Goal: Task Accomplishment & Management: Use online tool/utility

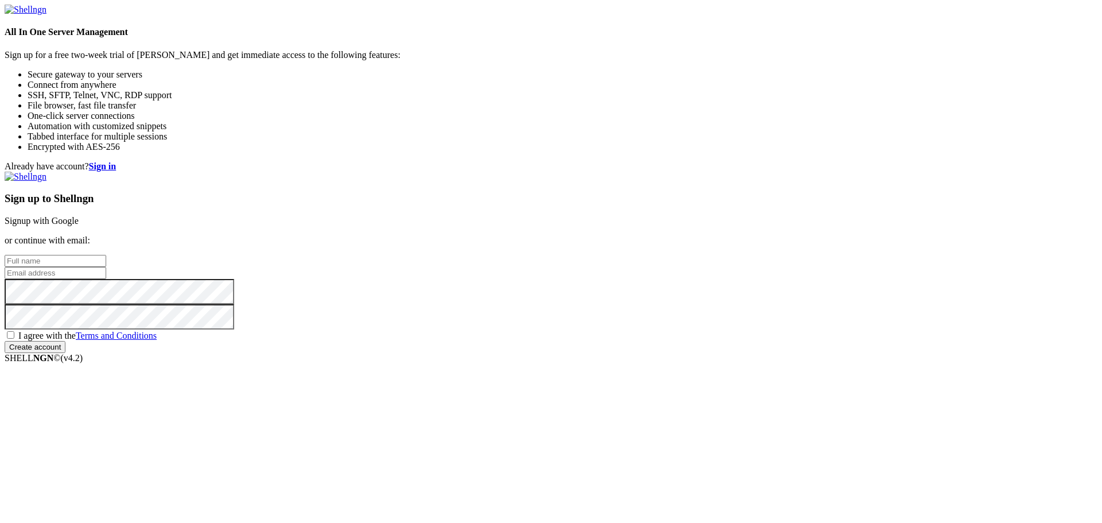
click at [106, 255] on input "text" at bounding box center [56, 261] width 102 height 12
type input "pato"
type input "pchandia1@alumnos.santotomas.cl"
click at [157, 340] on span "I agree with the Terms and Conditions" at bounding box center [87, 336] width 138 height 10
click at [14, 339] on input "I agree with the Terms and Conditions" at bounding box center [10, 334] width 7 height 7
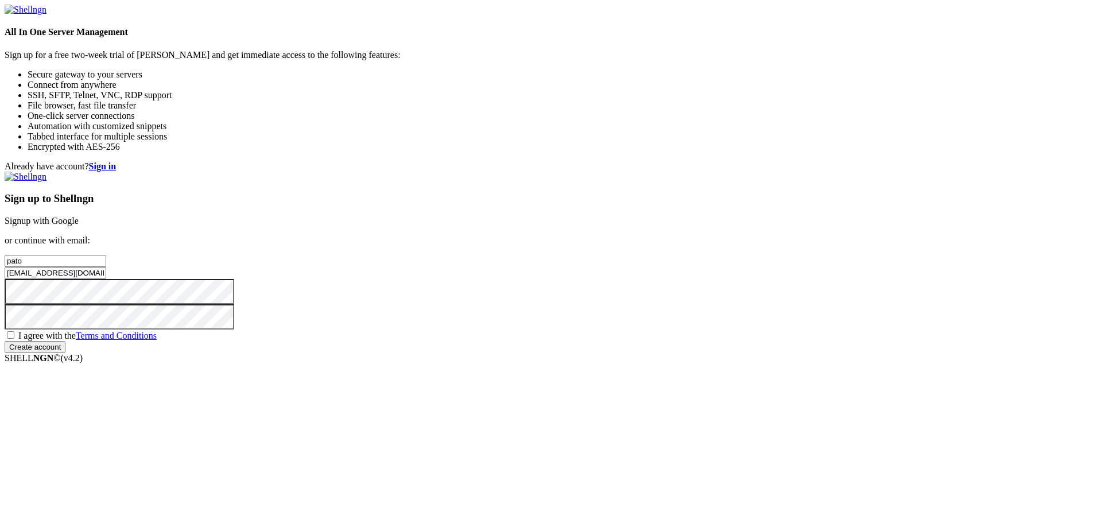
checkbox input "true"
click at [65, 353] on input "Create account" at bounding box center [35, 347] width 61 height 12
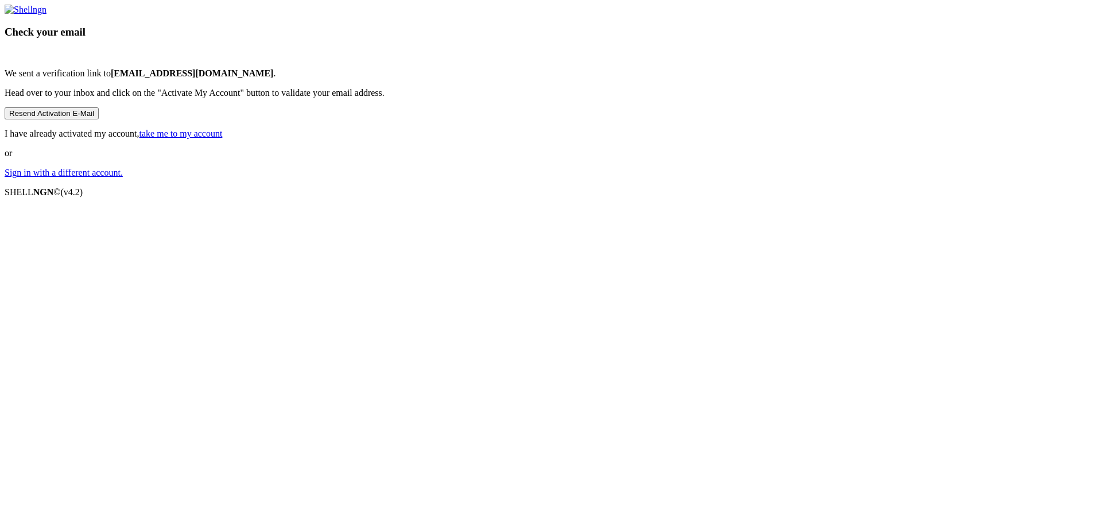
click at [99, 119] on button "Resend Activation E-Mail" at bounding box center [52, 113] width 94 height 12
click at [123, 177] on link "Sign in with a different account." at bounding box center [64, 173] width 118 height 10
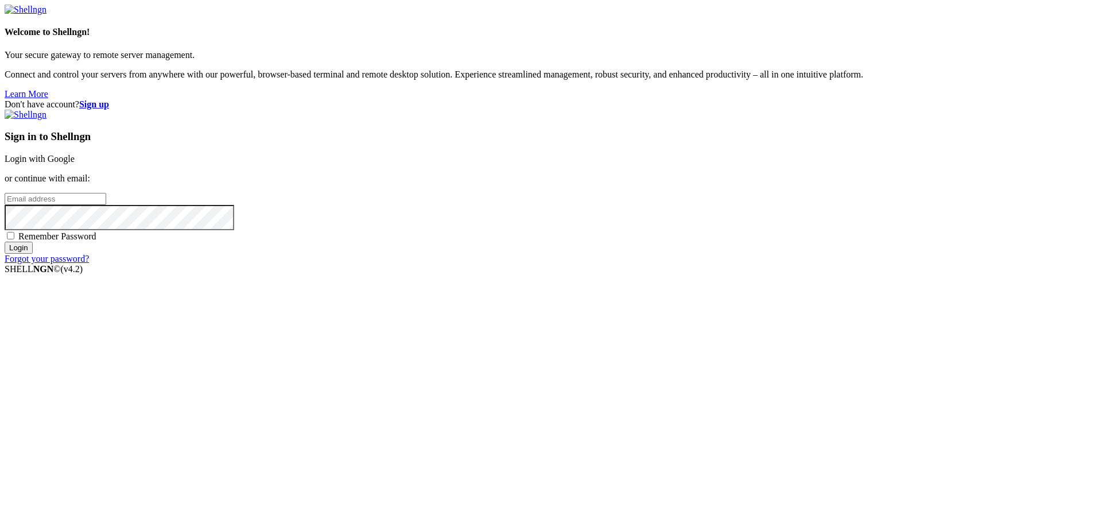
click at [75, 164] on link "Login with Google" at bounding box center [40, 159] width 70 height 10
click at [33, 264] on input "Login" at bounding box center [19, 258] width 28 height 12
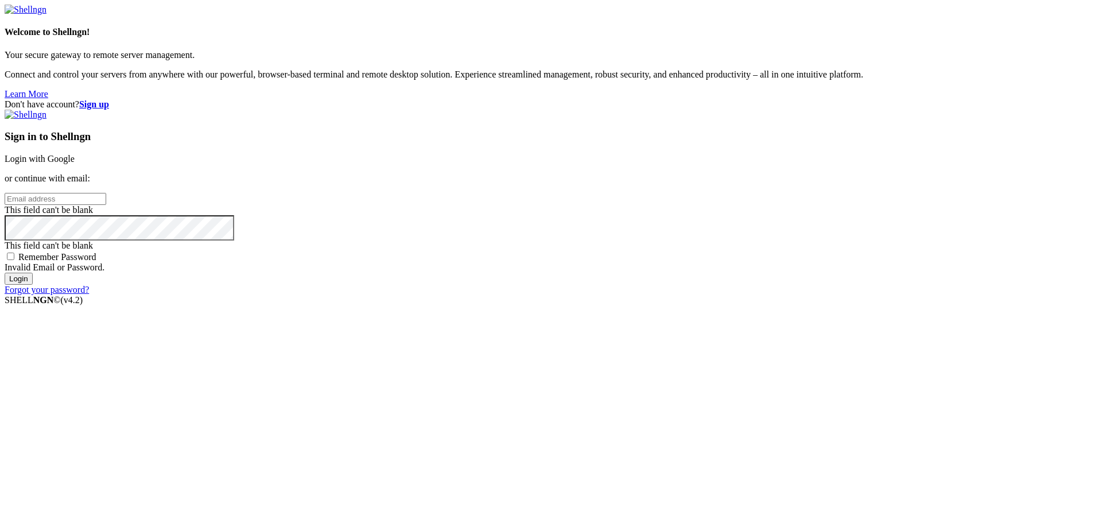
click at [737, 273] on div "Invalid Email or Password." at bounding box center [551, 267] width 1093 height 10
click at [676, 295] on div "Sign in to Shellngn Login with Google or continue with email: This field can't …" at bounding box center [551, 202] width 1093 height 185
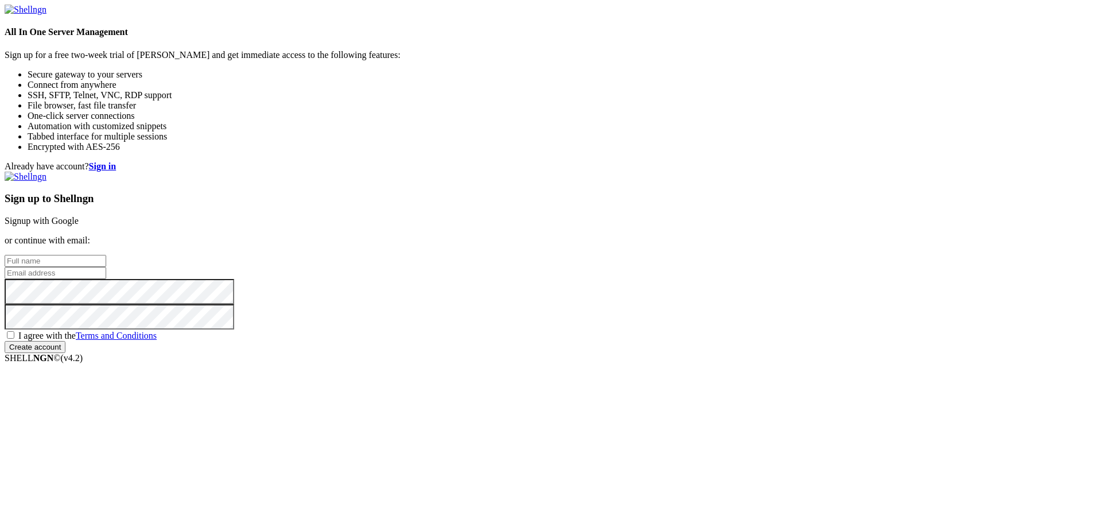
click at [106, 255] on input "text" at bounding box center [56, 261] width 102 height 12
type input "pato"
click at [106, 267] on input "email" at bounding box center [56, 273] width 102 height 12
type input "[EMAIL_ADDRESS][DOMAIN_NAME]"
click at [157, 340] on span "I agree with the Terms and Conditions" at bounding box center [87, 336] width 138 height 10
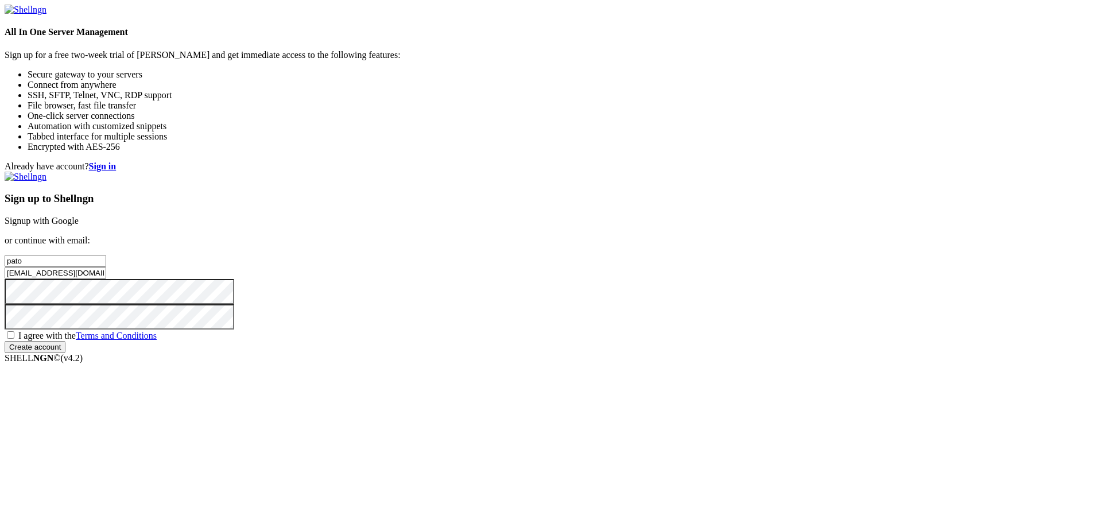
click at [14, 339] on input "I agree with the Terms and Conditions" at bounding box center [10, 334] width 7 height 7
checkbox input "true"
click at [65, 353] on input "Create account" at bounding box center [35, 347] width 61 height 12
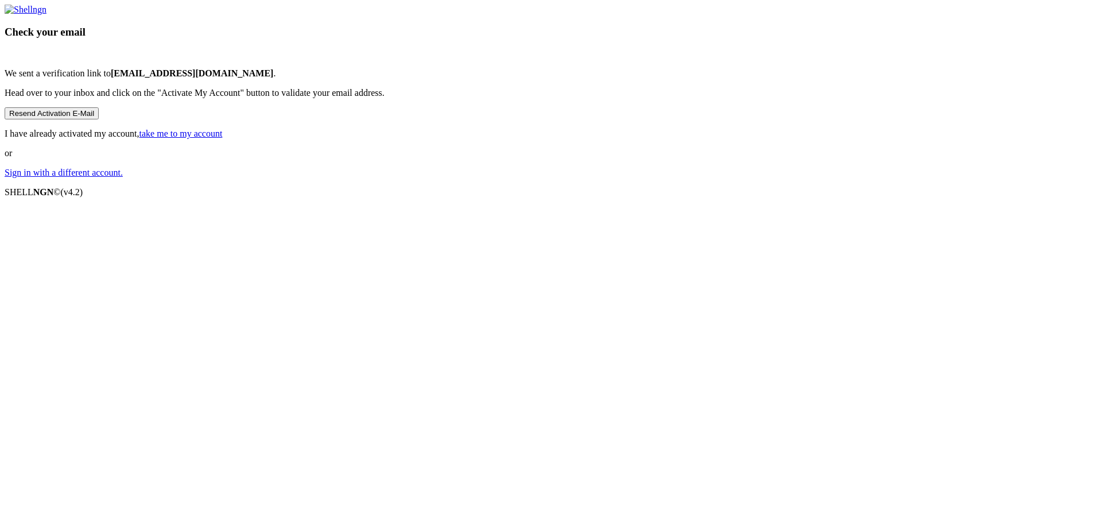
click at [223, 138] on link "take me to my account" at bounding box center [180, 134] width 83 height 10
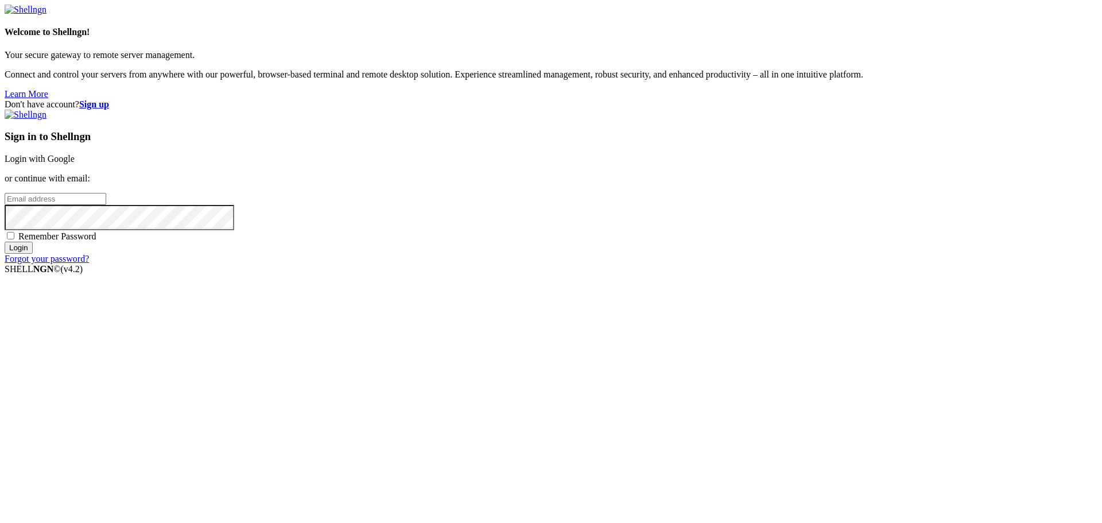
click at [106, 205] on input "email" at bounding box center [56, 199] width 102 height 12
type input "[EMAIL_ADDRESS][DOMAIN_NAME]"
click at [96, 241] on span "Remember Password" at bounding box center [57, 236] width 78 height 10
click at [14, 239] on input "Remember Password" at bounding box center [10, 235] width 7 height 7
checkbox input "true"
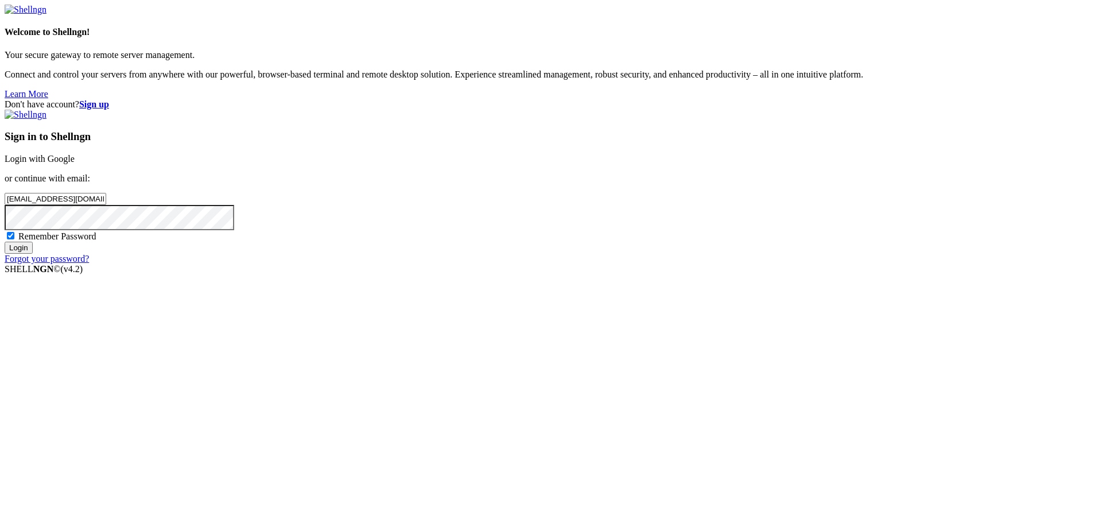
click at [33, 254] on input "Login" at bounding box center [19, 248] width 28 height 12
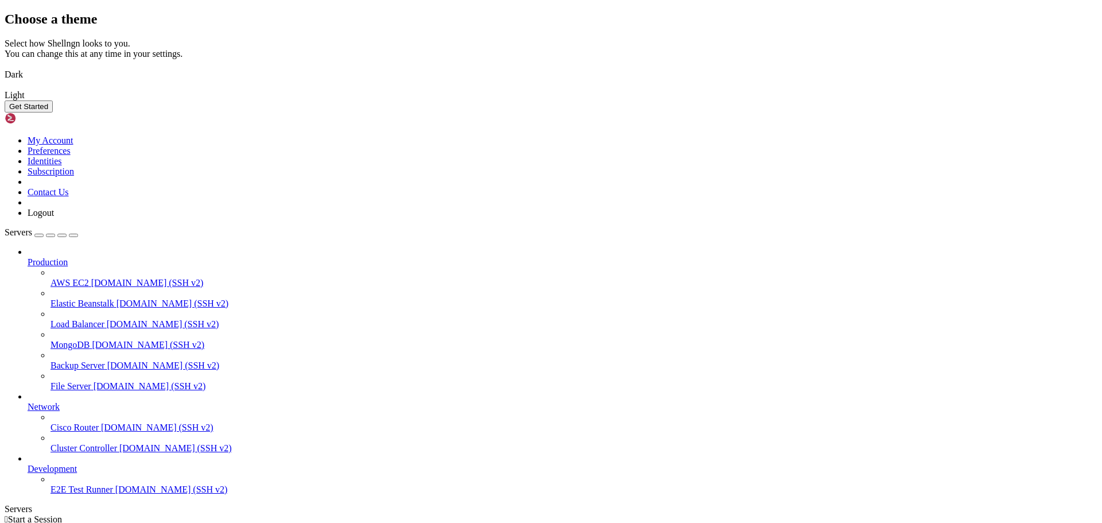
click at [5, 67] on img at bounding box center [5, 67] width 0 height 0
click at [53, 113] on button "Get Started" at bounding box center [29, 106] width 48 height 12
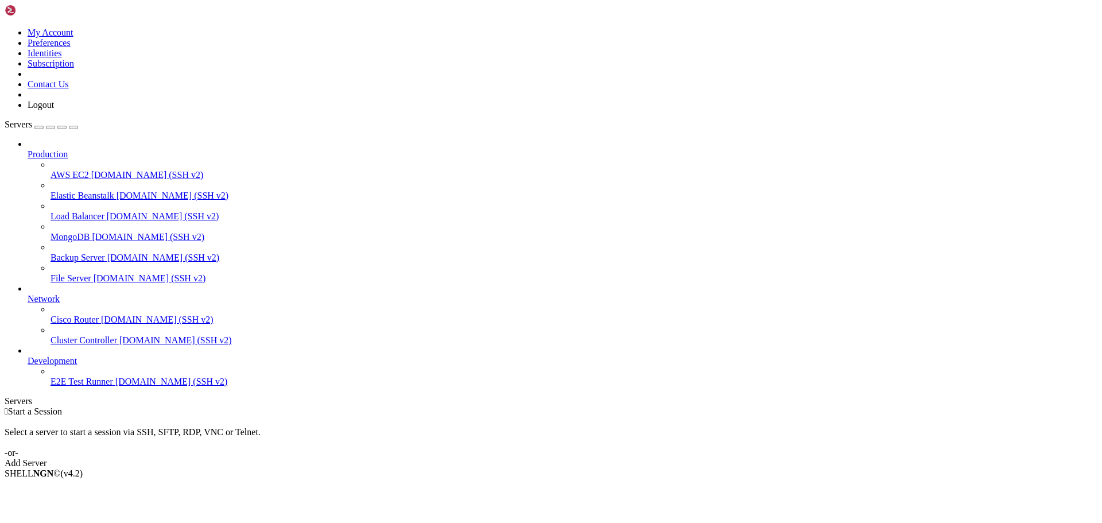
click at [622, 458] on div "Add Server" at bounding box center [551, 463] width 1093 height 10
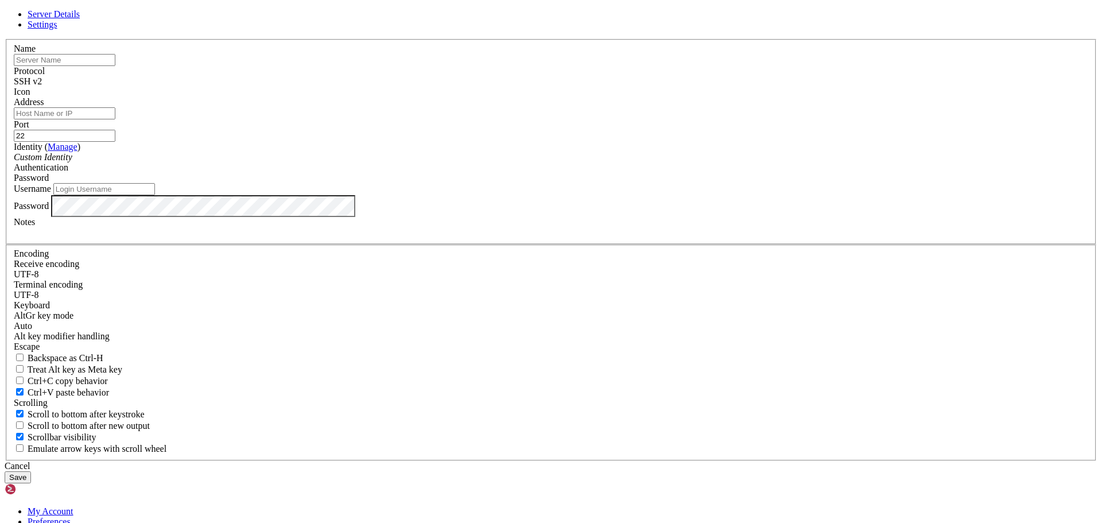
click at [115, 66] on input "text" at bounding box center [65, 60] width 102 height 12
click at [57, 29] on link "Settings" at bounding box center [43, 25] width 30 height 10
click at [80, 19] on span "Server Details" at bounding box center [54, 14] width 52 height 10
click at [115, 66] on input "text" at bounding box center [65, 60] width 102 height 12
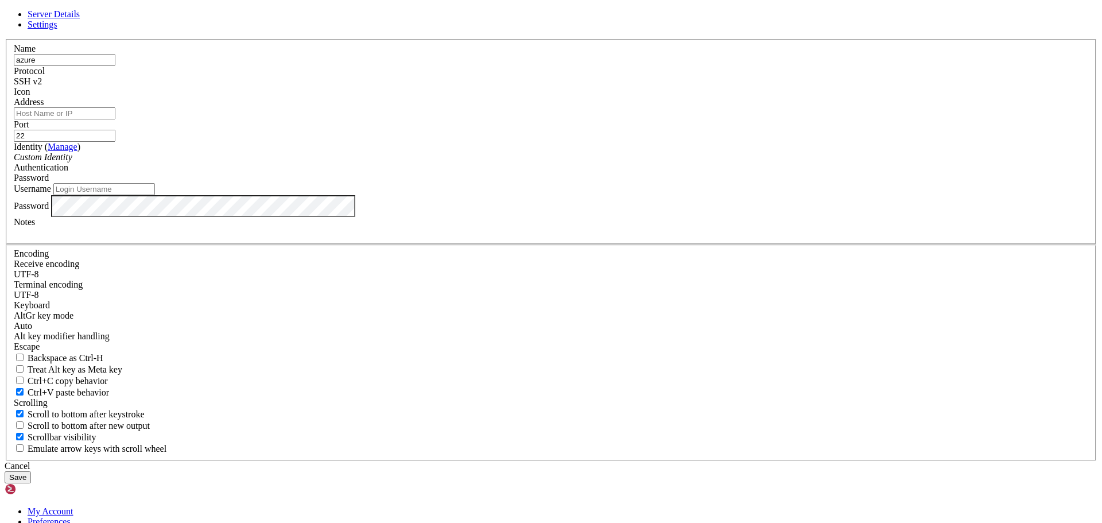
type input "azure"
click at [115, 119] on input "Address" at bounding box center [65, 113] width 102 height 12
paste input "20.64.236.242"
type input "20.64.236.242"
click at [514, 162] on div "Custom Identity" at bounding box center [551, 157] width 1075 height 10
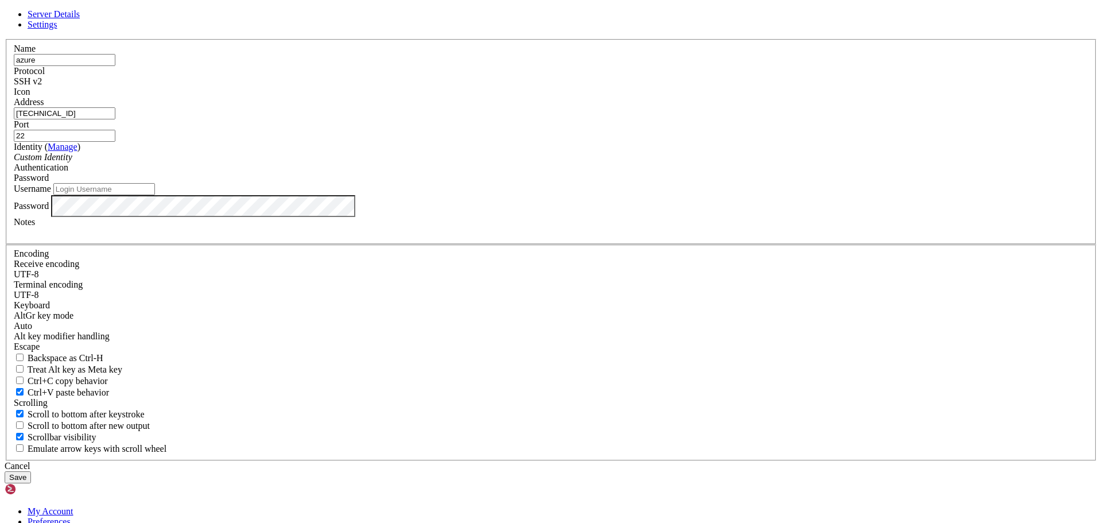
click at [514, 162] on div "Custom Identity" at bounding box center [551, 157] width 1075 height 10
click at [155, 195] on input "Username" at bounding box center [104, 189] width 102 height 12
paste input "azurepato"
type input "azurepato"
click at [115, 66] on input "azure" at bounding box center [65, 60] width 102 height 12
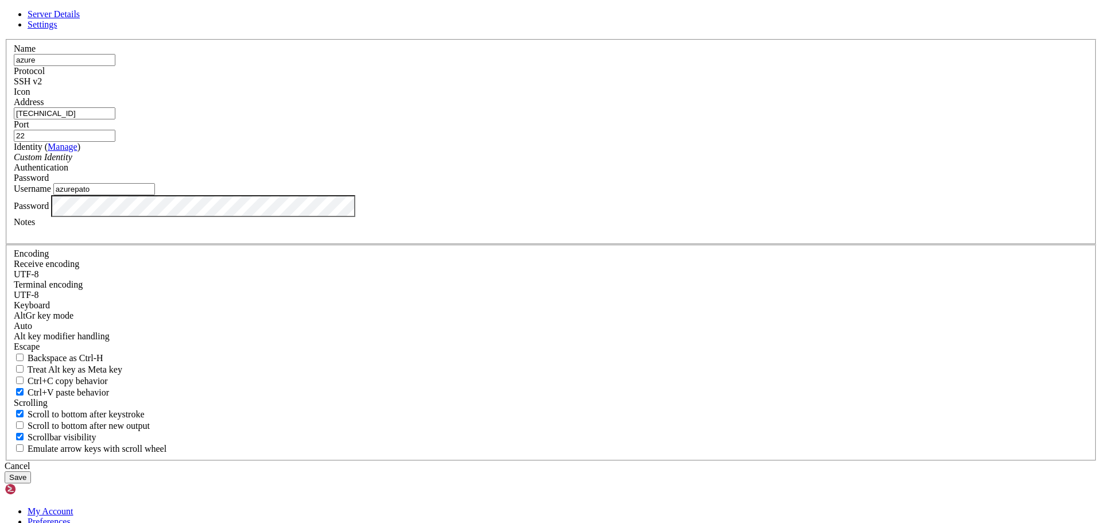
click at [115, 66] on input "azure" at bounding box center [65, 60] width 102 height 12
click at [115, 66] on input "text" at bounding box center [65, 60] width 102 height 12
type input "Servidor Nube"
click at [31, 471] on button "Save" at bounding box center [18, 477] width 26 height 12
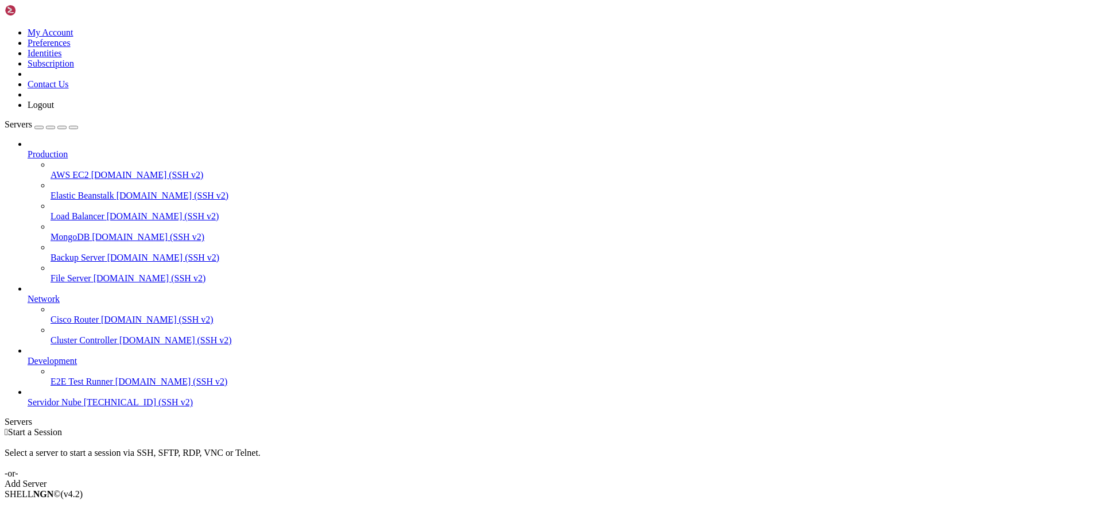
click at [84, 407] on span "20.64.236.242 (SSH v2)" at bounding box center [138, 402] width 109 height 10
click at [48, 407] on span "Servidor Nube" at bounding box center [55, 402] width 54 height 10
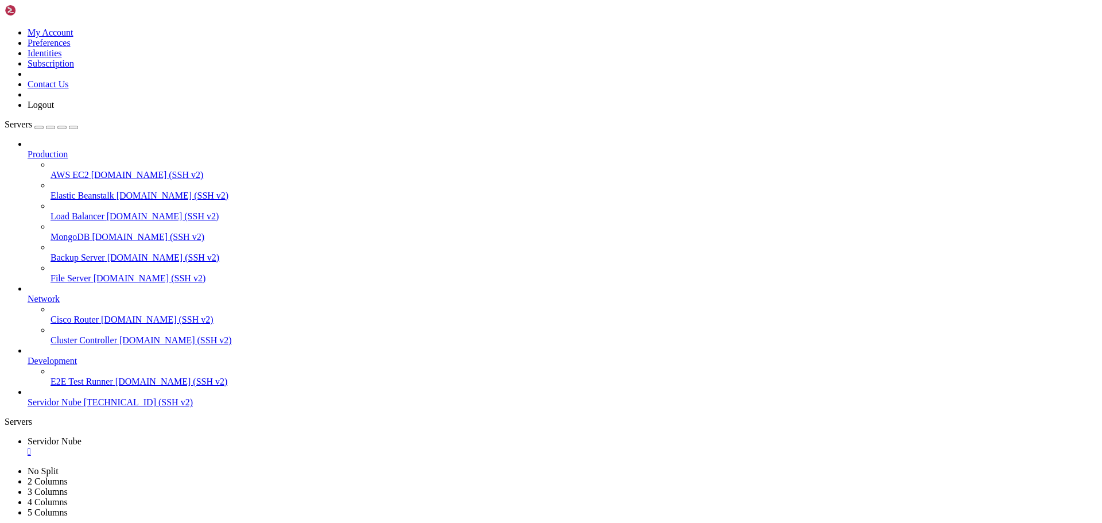
click at [5, 28] on link at bounding box center [5, 28] width 0 height 0
click at [559, 436] on ul "Servidor Nube " at bounding box center [551, 446] width 1093 height 21
click at [5, 28] on icon at bounding box center [5, 28] width 0 height 0
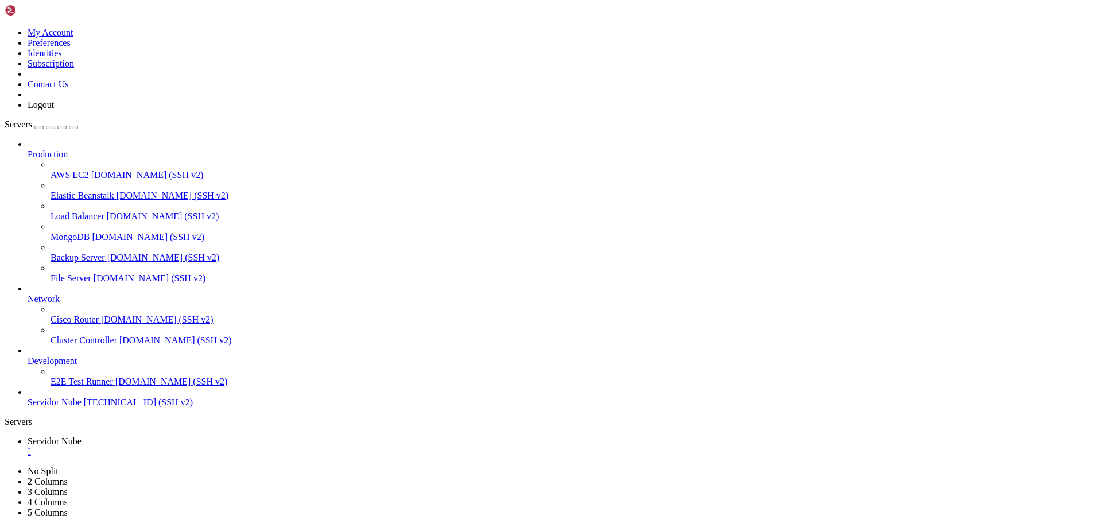
click at [54, 110] on link "Logout" at bounding box center [41, 105] width 26 height 10
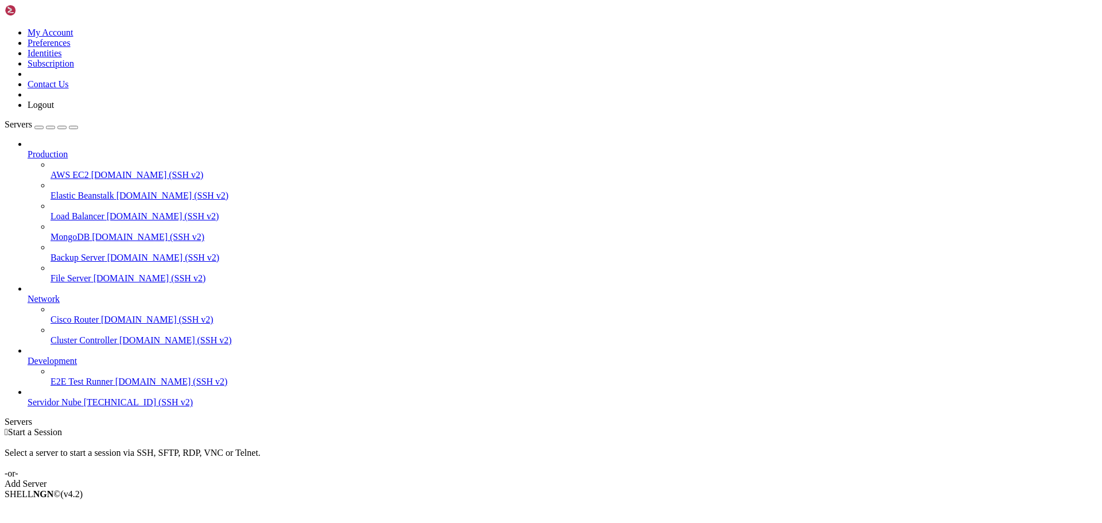
click at [5, 28] on icon at bounding box center [5, 28] width 0 height 0
click at [54, 110] on link "Logout" at bounding box center [41, 105] width 26 height 10
